Goal: Task Accomplishment & Management: Complete application form

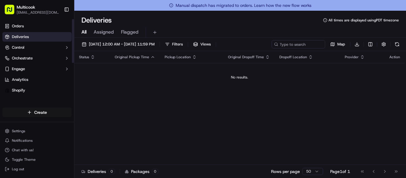
click at [40, 116] on html "Multicook [EMAIL_ADDRESS][DOMAIN_NAME] Toggle Sidebar Orders Deliveries Control…" at bounding box center [203, 89] width 406 height 178
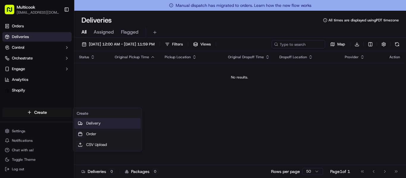
click at [89, 125] on link "Delivery" at bounding box center [107, 123] width 66 height 11
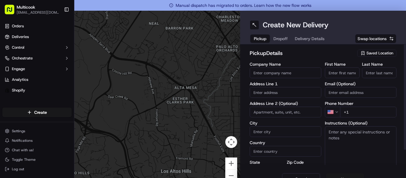
drag, startPoint x: 326, startPoint y: 68, endPoint x: 333, endPoint y: 62, distance: 8.7
click at [326, 68] on input "First Name" at bounding box center [342, 73] width 35 height 11
click at [380, 51] on span "Saved Location" at bounding box center [380, 53] width 27 height 5
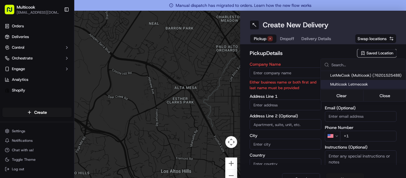
click at [359, 81] on div "Multicook Letmecook" at bounding box center [363, 84] width 85 height 9
type input "Multicook Letmecook"
type input "[STREET_ADDRESS]"
type input "[GEOGRAPHIC_DATA]"
type input "US"
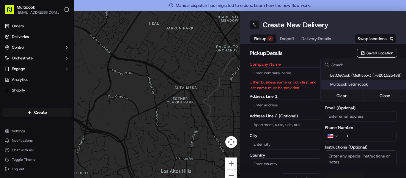
type input "CA"
type input "91423"
type input "[PERSON_NAME]"
type input "Nikityuk"
type input "[EMAIL_ADDRESS][DOMAIN_NAME]"
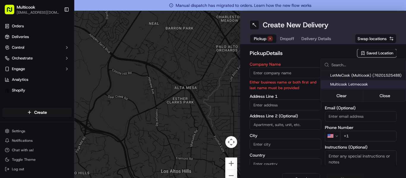
type input "[PHONE_NUMBER]"
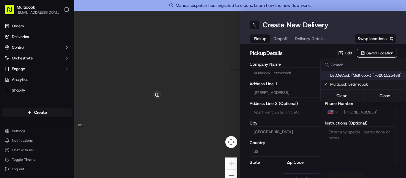
click at [300, 52] on html "Multicook [EMAIL_ADDRESS][DOMAIN_NAME] Toggle Sidebar Orders Deliveries Control…" at bounding box center [203, 89] width 406 height 178
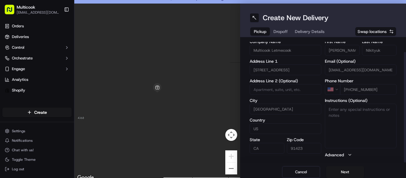
scroll to position [11, 0]
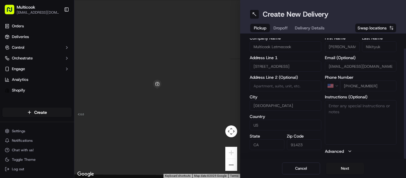
click at [337, 170] on button "Next" at bounding box center [345, 169] width 38 height 12
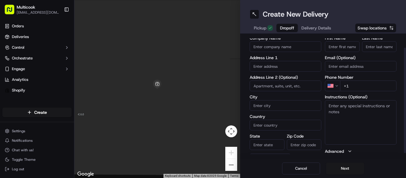
click at [345, 47] on input "First Name" at bounding box center [342, 46] width 35 height 11
paste input "[PERSON_NAME]"
type input "[PERSON_NAME]"
click at [368, 47] on input "Last Name" at bounding box center [379, 46] width 35 height 11
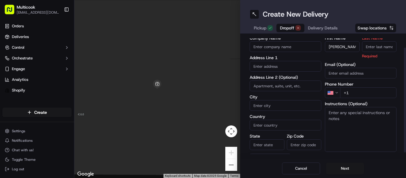
paste input "[PERSON_NAME]"
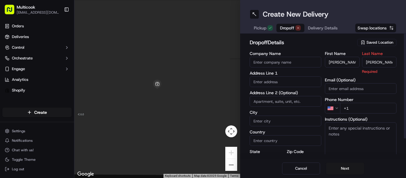
drag, startPoint x: 372, startPoint y: 45, endPoint x: 355, endPoint y: 38, distance: 19.3
click at [355, 38] on div "dropoff Details Saved Location Company Name Address Line 1 Address Line 2 (Opti…" at bounding box center [323, 97] width 166 height 126
type input "Zhernova"
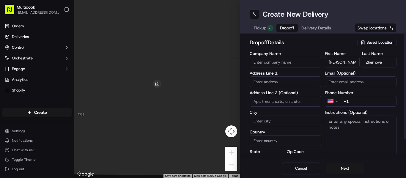
click at [352, 102] on input "+1" at bounding box center [368, 101] width 57 height 11
paste input "[PHONE_NUMBER]"
type input "[PHONE_NUMBER]"
click at [310, 51] on div "dropoff Details Saved Location Company Name Address Line 1 Address Line 2 (Opti…" at bounding box center [323, 107] width 147 height 138
click at [285, 78] on input "text" at bounding box center [286, 81] width 72 height 11
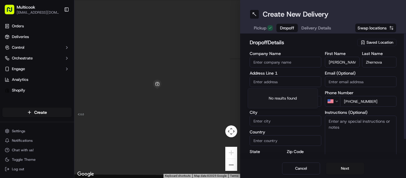
paste input "[STREET_ADDRESS]"
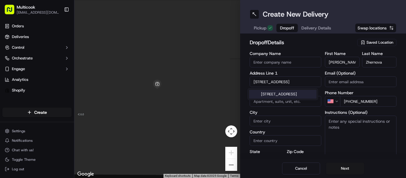
click at [292, 93] on div "[STREET_ADDRESS]" at bounding box center [283, 94] width 68 height 9
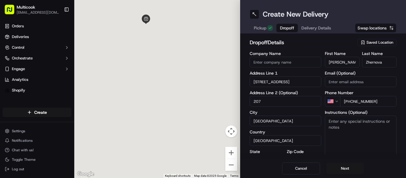
type input "[STREET_ADDRESS]"
type input "207"
type input "[GEOGRAPHIC_DATA]"
type input "CA"
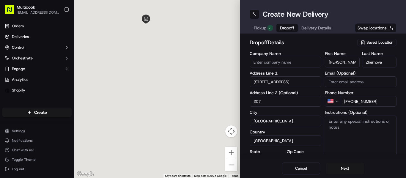
type input "90034"
type input "[STREET_ADDRESS]"
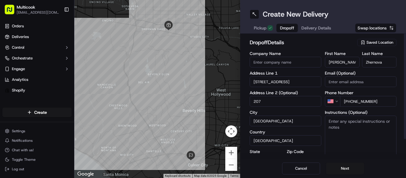
click at [316, 54] on label "Company Name" at bounding box center [286, 53] width 72 height 4
click at [316, 57] on input "Company Name" at bounding box center [286, 62] width 72 height 11
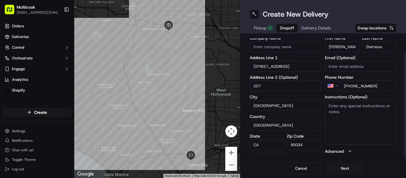
scroll to position [22, 0]
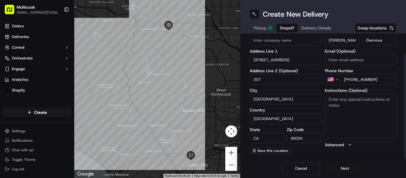
click at [331, 164] on button "Next" at bounding box center [345, 169] width 38 height 12
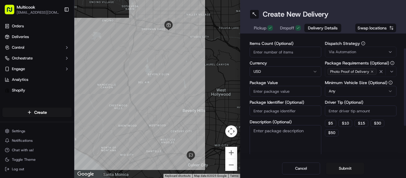
click at [272, 46] on div "Items Count (Optional)" at bounding box center [286, 49] width 72 height 16
drag, startPoint x: 272, startPoint y: 46, endPoint x: 272, endPoint y: 54, distance: 8.1
click at [272, 54] on div "Items Count (Optional)" at bounding box center [286, 49] width 72 height 16
click at [272, 54] on input "Items Count (Optional)" at bounding box center [286, 52] width 72 height 11
click at [275, 49] on input "Items Count (Optional)" at bounding box center [286, 52] width 72 height 11
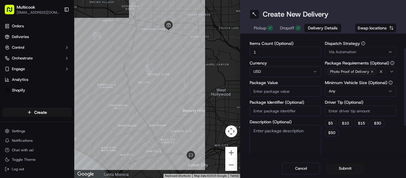
type input "1"
click at [274, 97] on div "Items Count (Optional) 1 Currency USD Package Value Package Identifier (Optiona…" at bounding box center [286, 99] width 72 height 117
click at [277, 93] on input "Package Value" at bounding box center [286, 91] width 72 height 11
type input "85"
click at [306, 97] on div "Items Count (Optional) 1 Currency USD Package Value 85 Package Identifier (Opti…" at bounding box center [286, 99] width 72 height 117
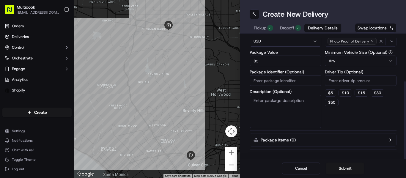
scroll to position [71, 0]
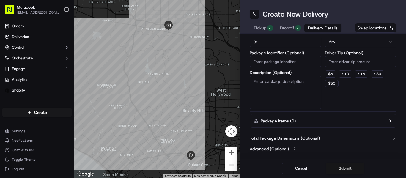
click at [344, 165] on button "Submit" at bounding box center [345, 169] width 38 height 12
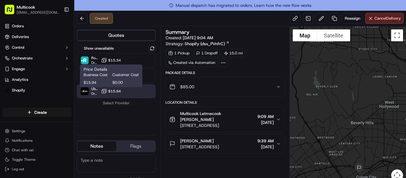
click at [111, 89] on span "$15.94" at bounding box center [114, 91] width 13 height 5
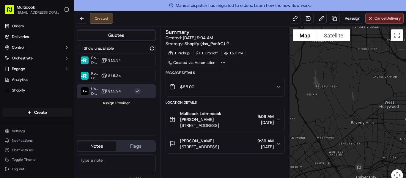
click at [118, 104] on button "Assign Provider" at bounding box center [116, 103] width 42 height 7
